Goal: Task Accomplishment & Management: Use online tool/utility

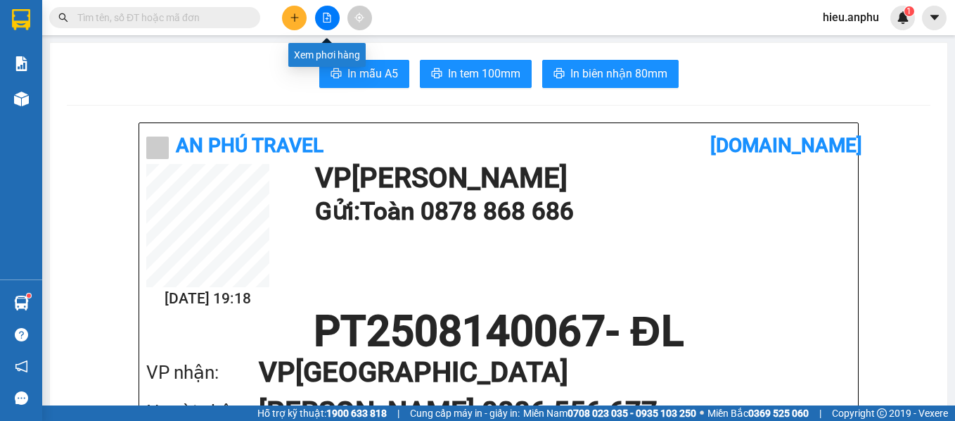
click at [333, 18] on button at bounding box center [327, 18] width 25 height 25
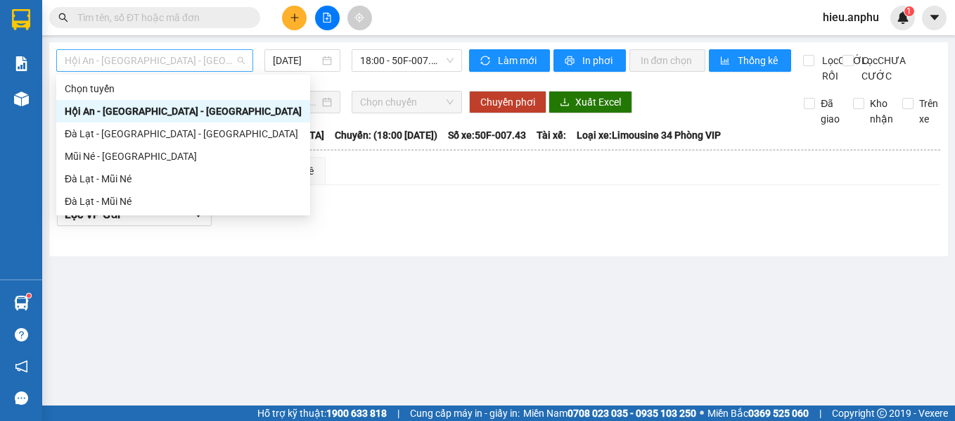
click at [188, 63] on span "Hội An - [GEOGRAPHIC_DATA] - [GEOGRAPHIC_DATA]" at bounding box center [155, 60] width 180 height 21
click at [139, 178] on div "Đà Lạt - Mũi Né" at bounding box center [183, 178] width 237 height 15
type input "[DATE]"
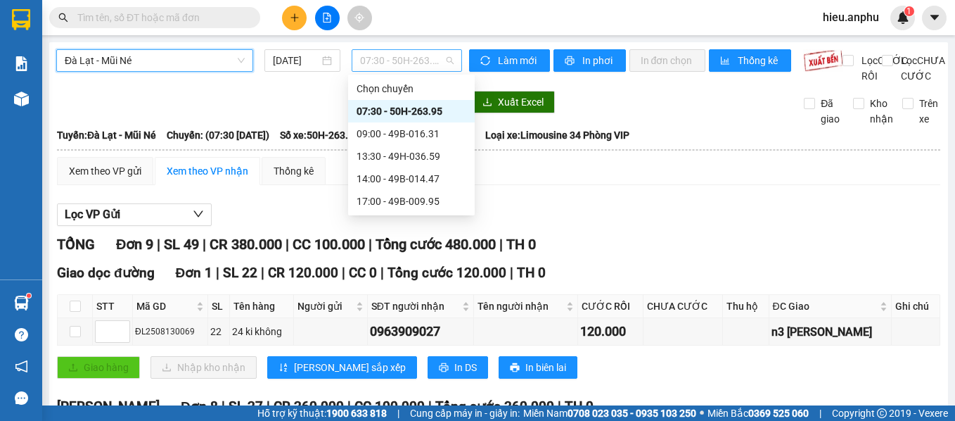
click at [401, 60] on span "07:30 - 50H-263.95" at bounding box center [407, 60] width 94 height 21
click at [412, 196] on div "17:00 - 49B-009.95" at bounding box center [412, 200] width 110 height 15
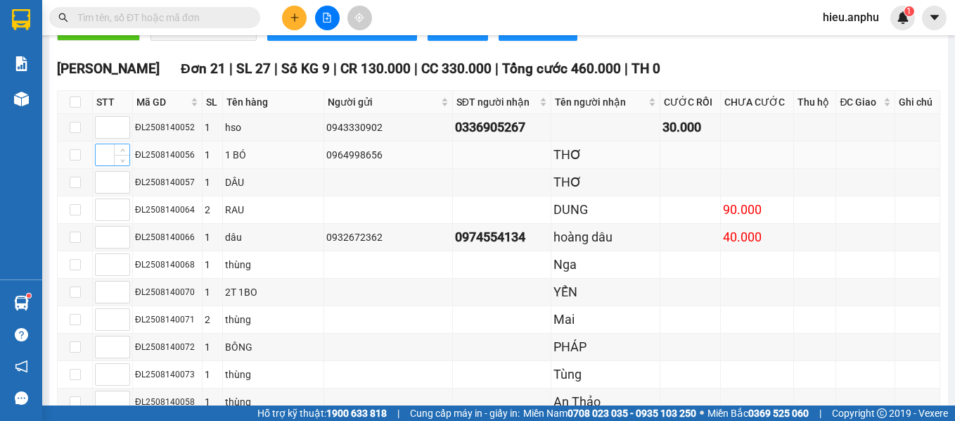
scroll to position [441, 0]
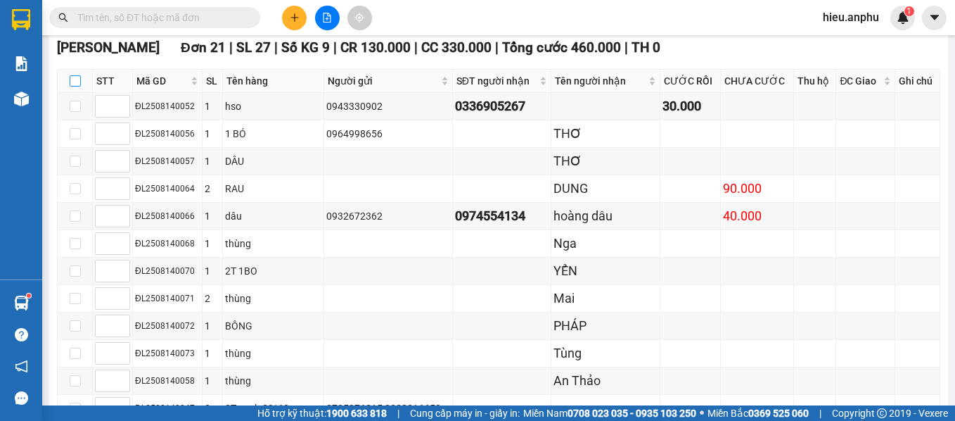
click at [72, 87] on input "checkbox" at bounding box center [75, 80] width 11 height 11
checkbox input "true"
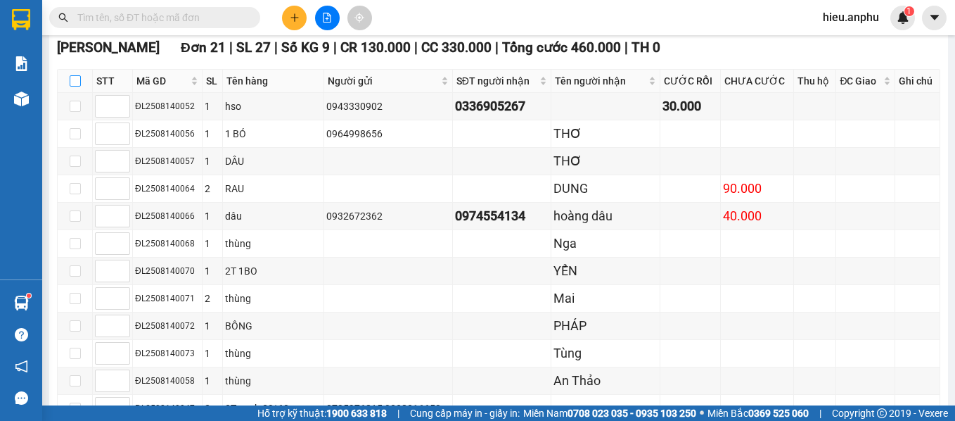
checkbox input "true"
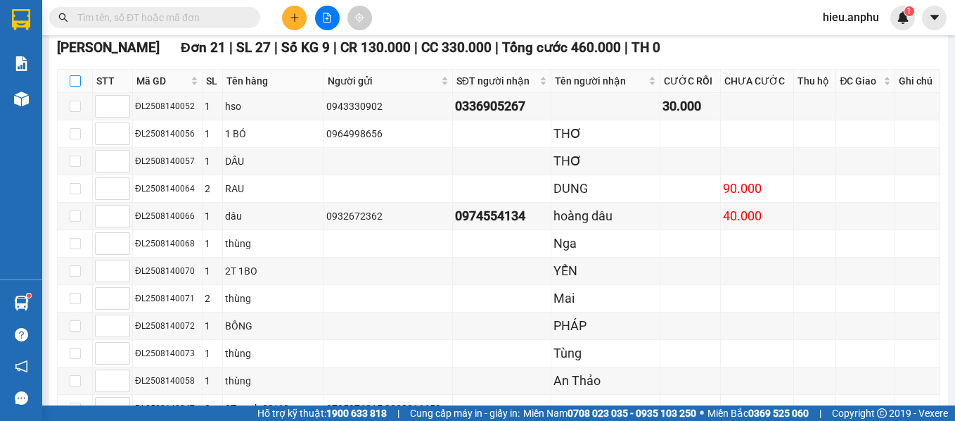
checkbox input "true"
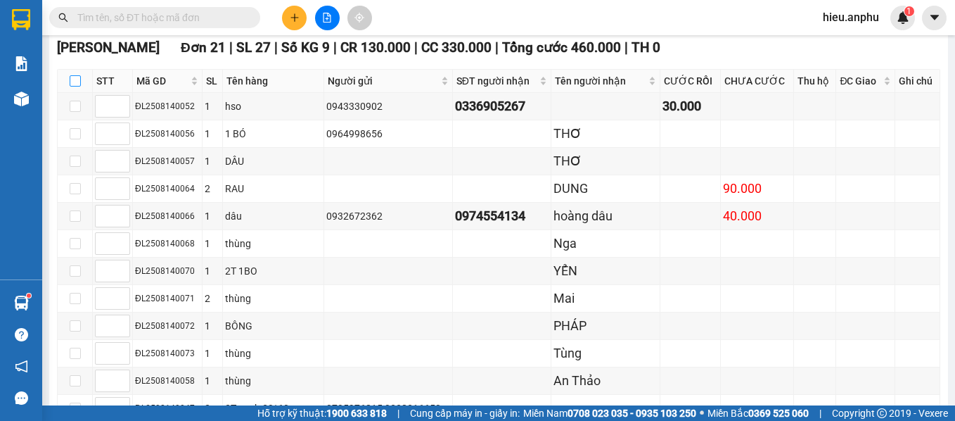
checkbox input "true"
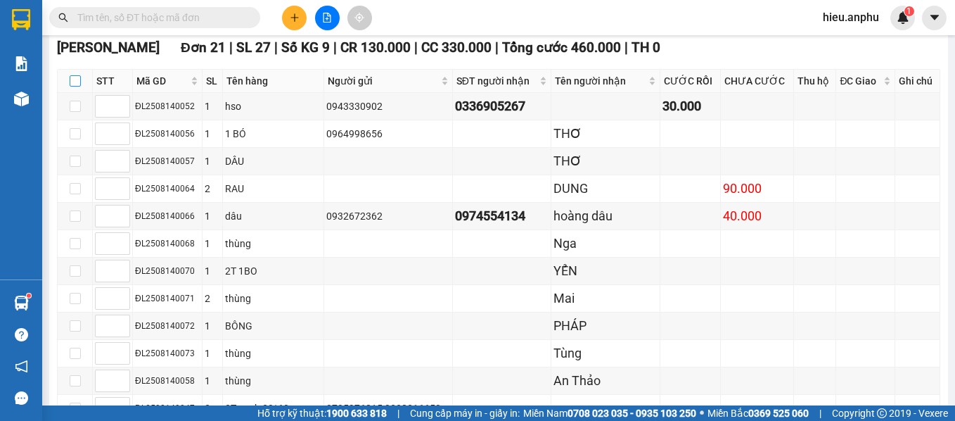
checkbox input "true"
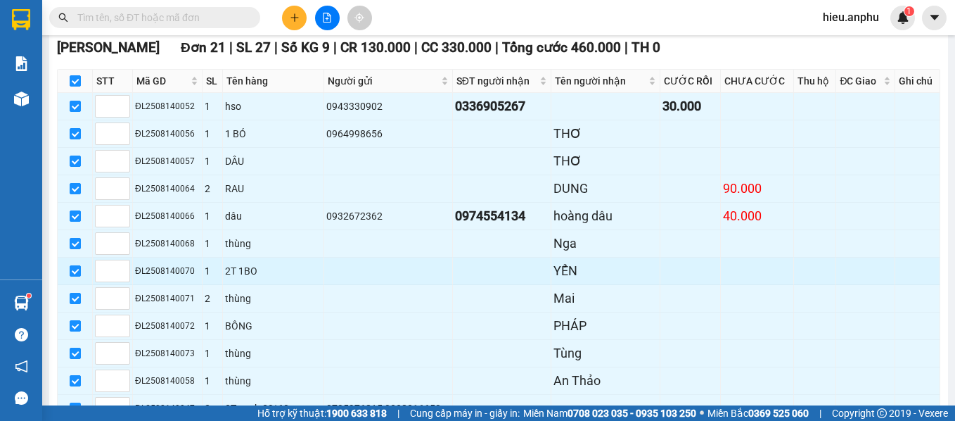
scroll to position [793, 0]
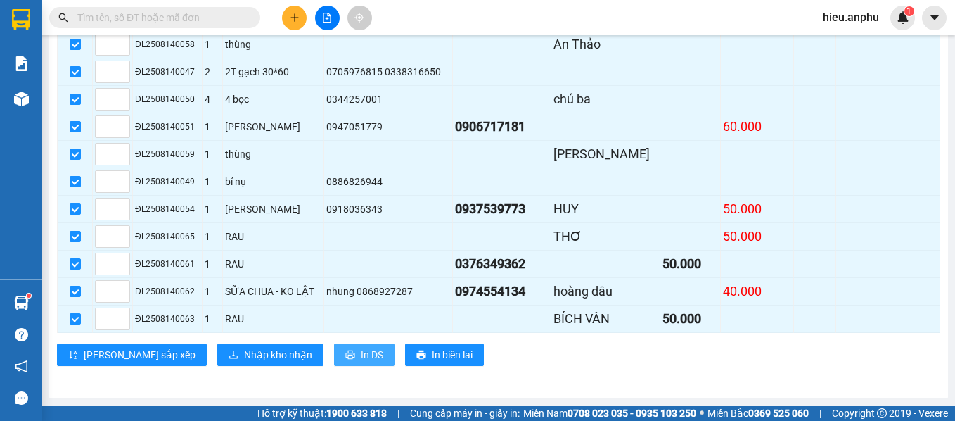
click at [334, 351] on button "In DS" at bounding box center [364, 354] width 60 height 23
click at [361, 362] on span "In DS" at bounding box center [372, 354] width 23 height 15
